Goal: Task Accomplishment & Management: Manage account settings

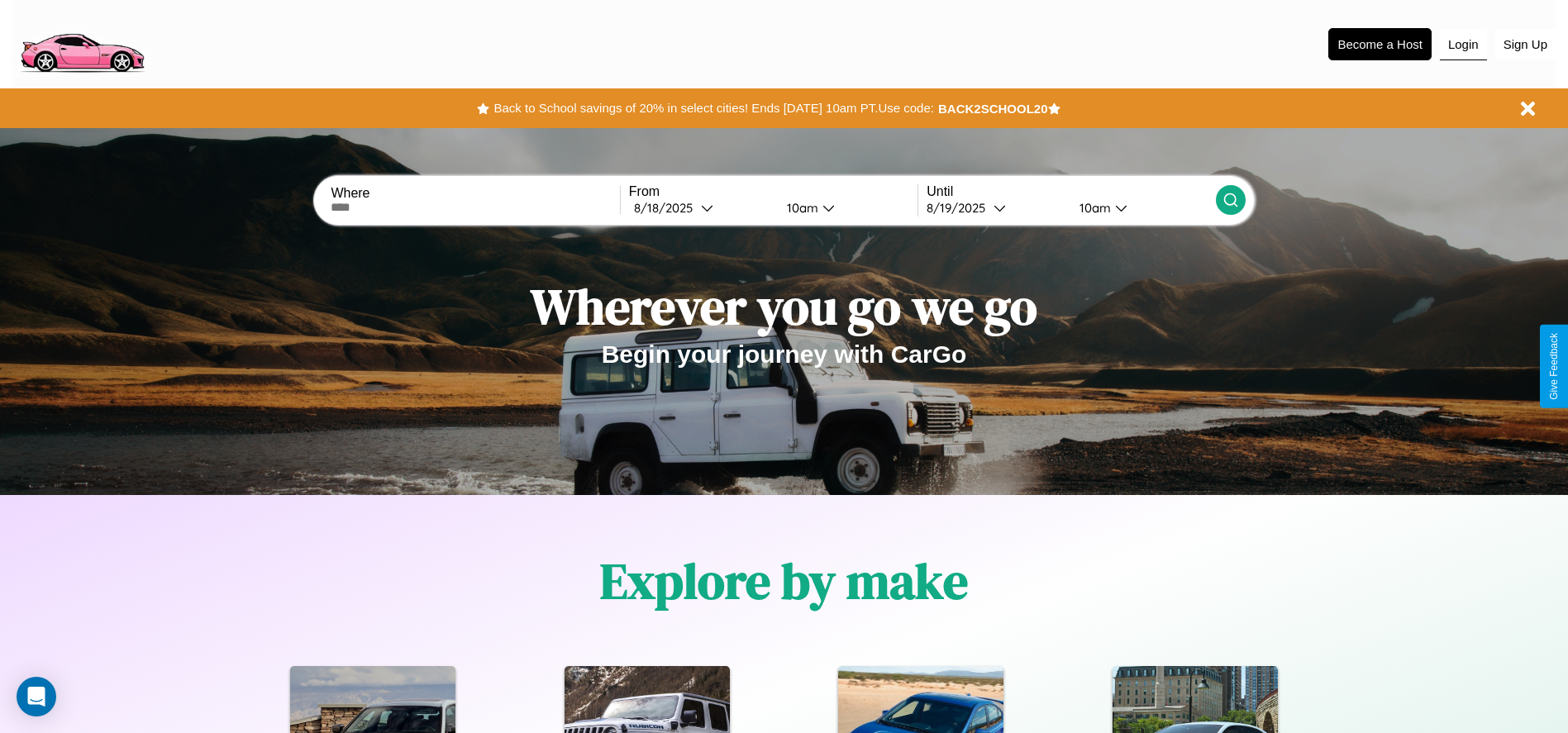
click at [1464, 44] on button "Login" at bounding box center [1464, 44] width 47 height 31
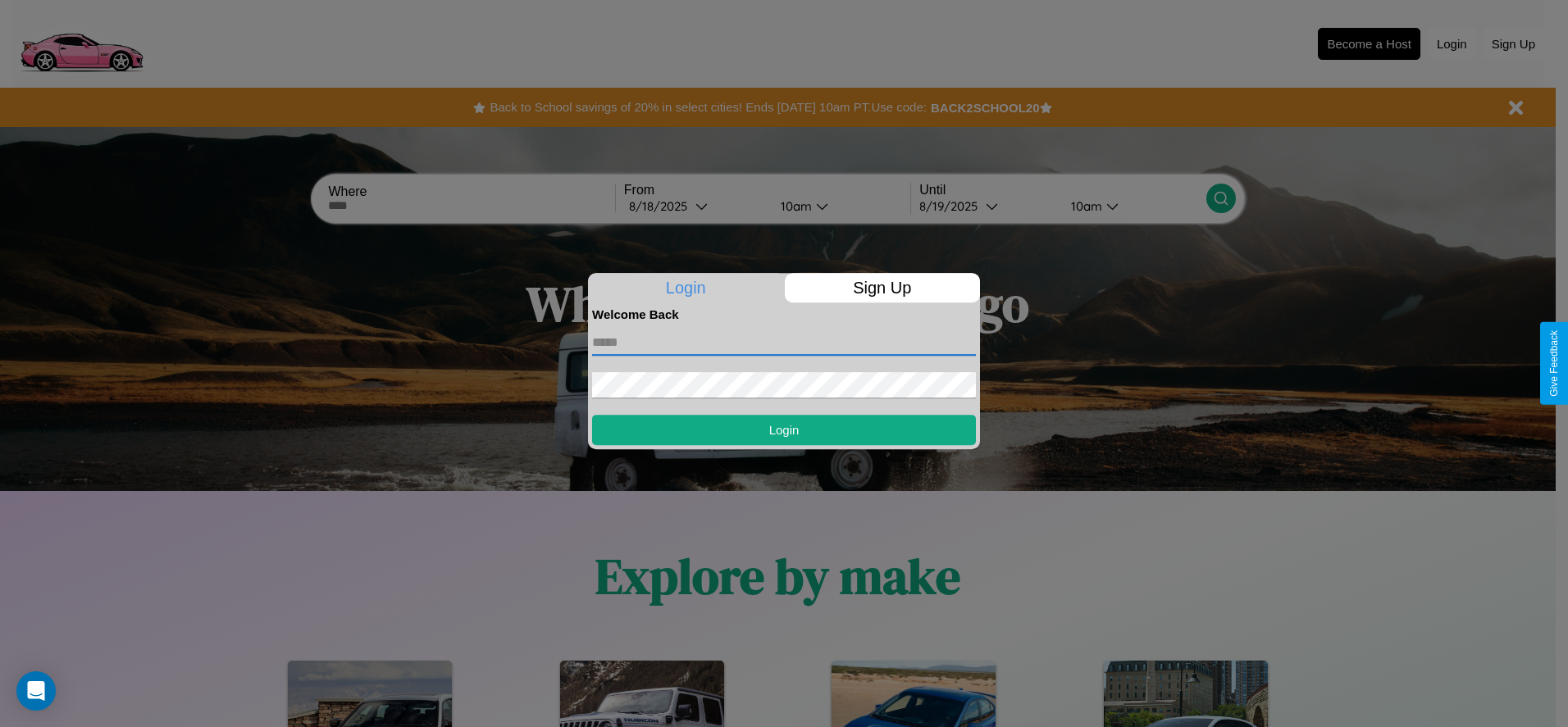
click at [784, 342] on input "text" at bounding box center [784, 342] width 384 height 26
type input "**********"
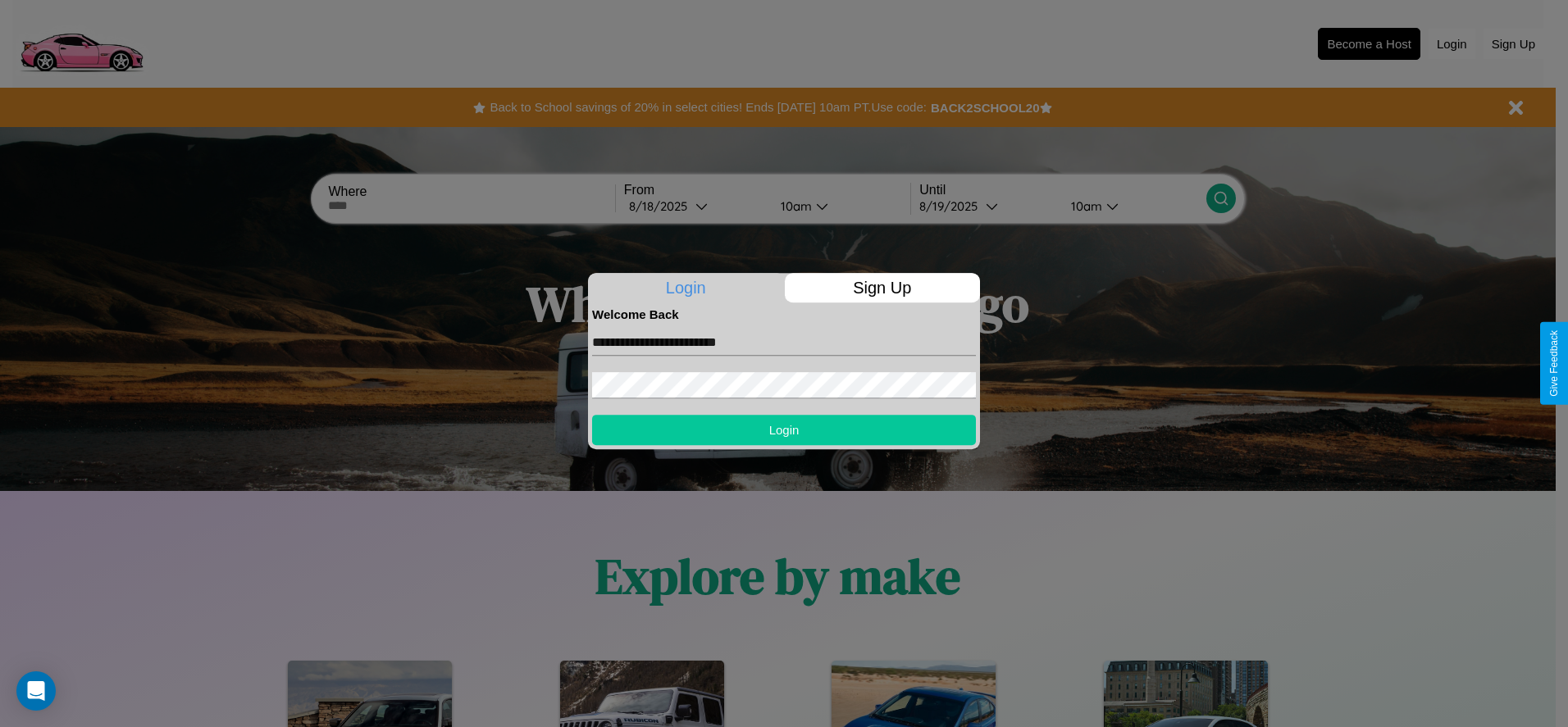
click at [784, 430] on button "Login" at bounding box center [784, 430] width 384 height 30
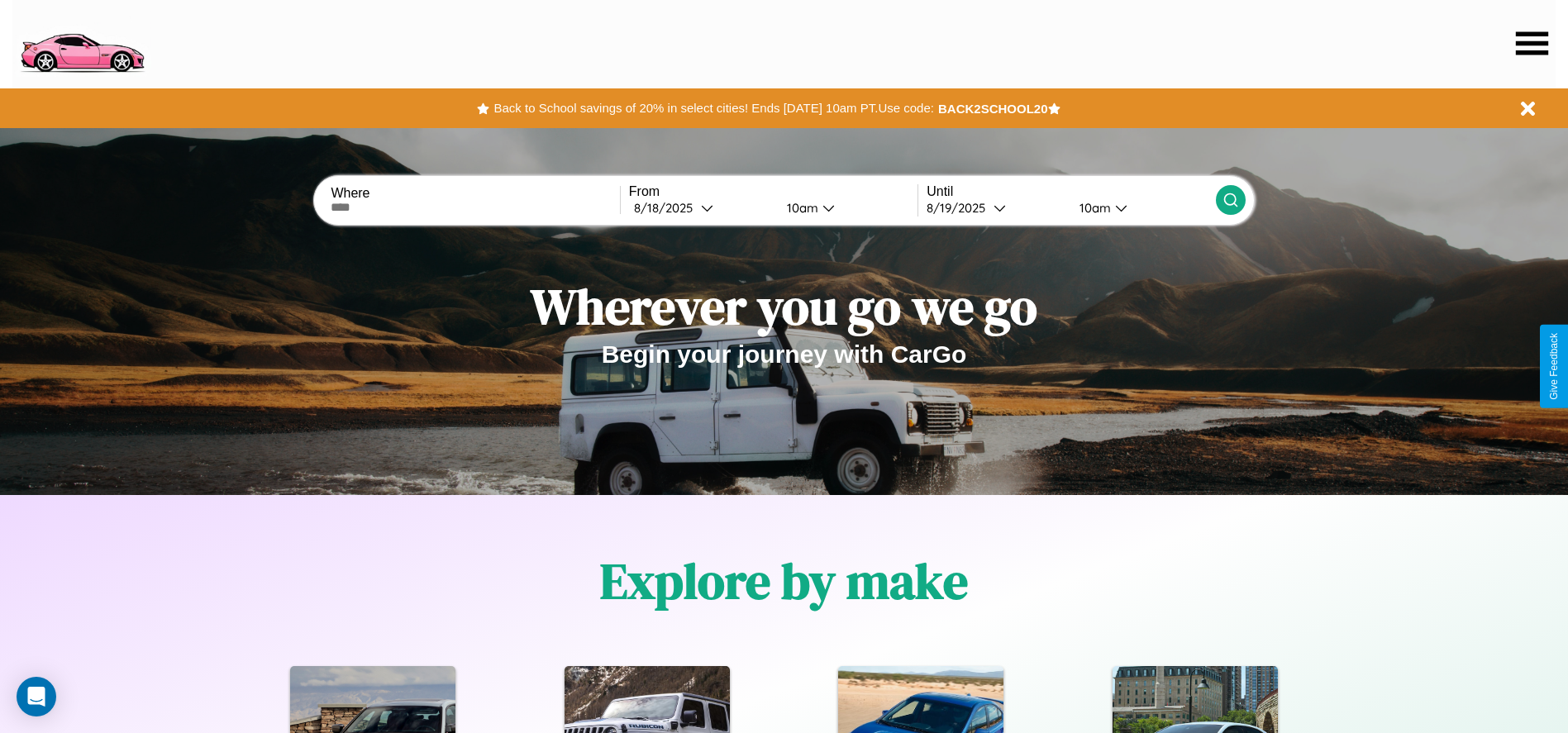
click at [1532, 43] on icon at bounding box center [1532, 43] width 32 height 23
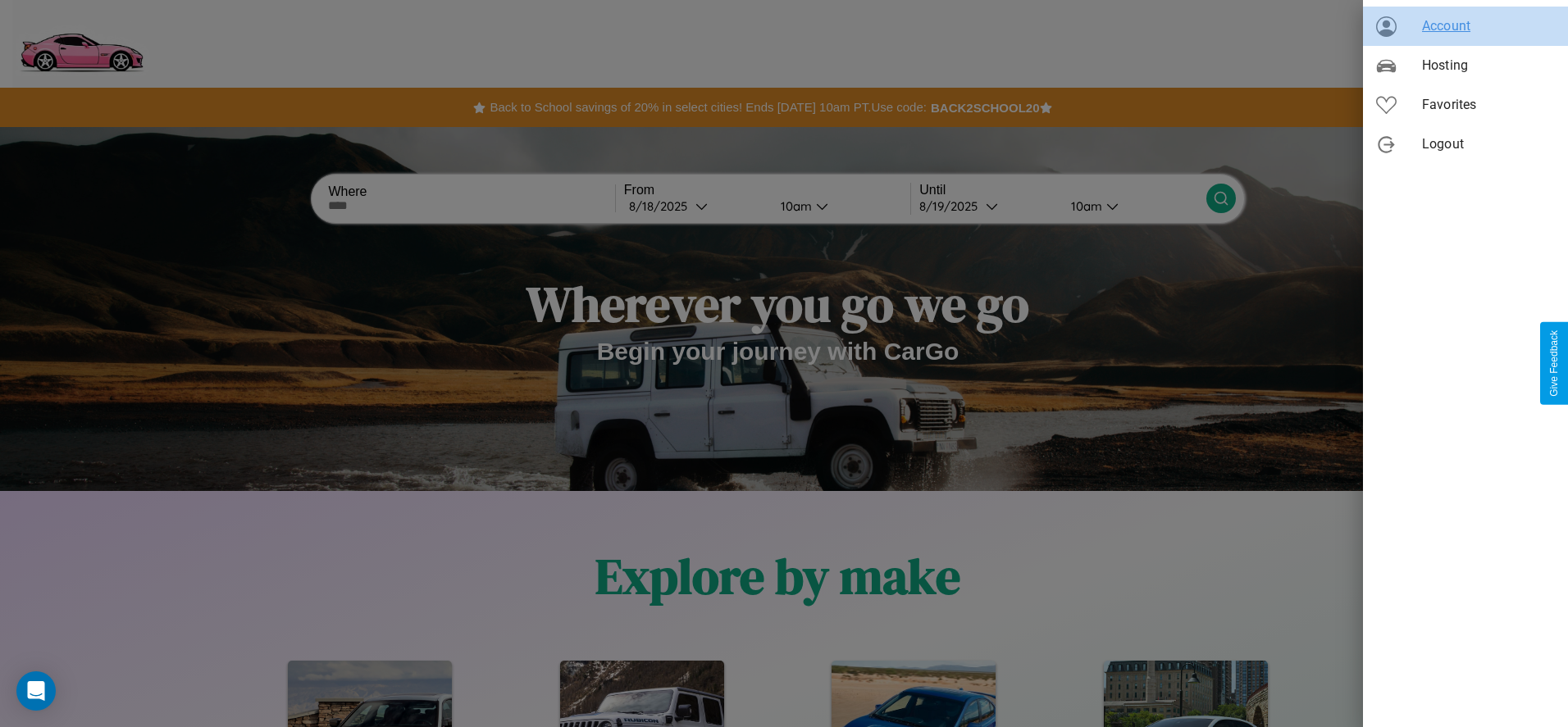
click at [1465, 26] on span "Account" at bounding box center [1489, 26] width 133 height 20
